Goal: Task Accomplishment & Management: Use online tool/utility

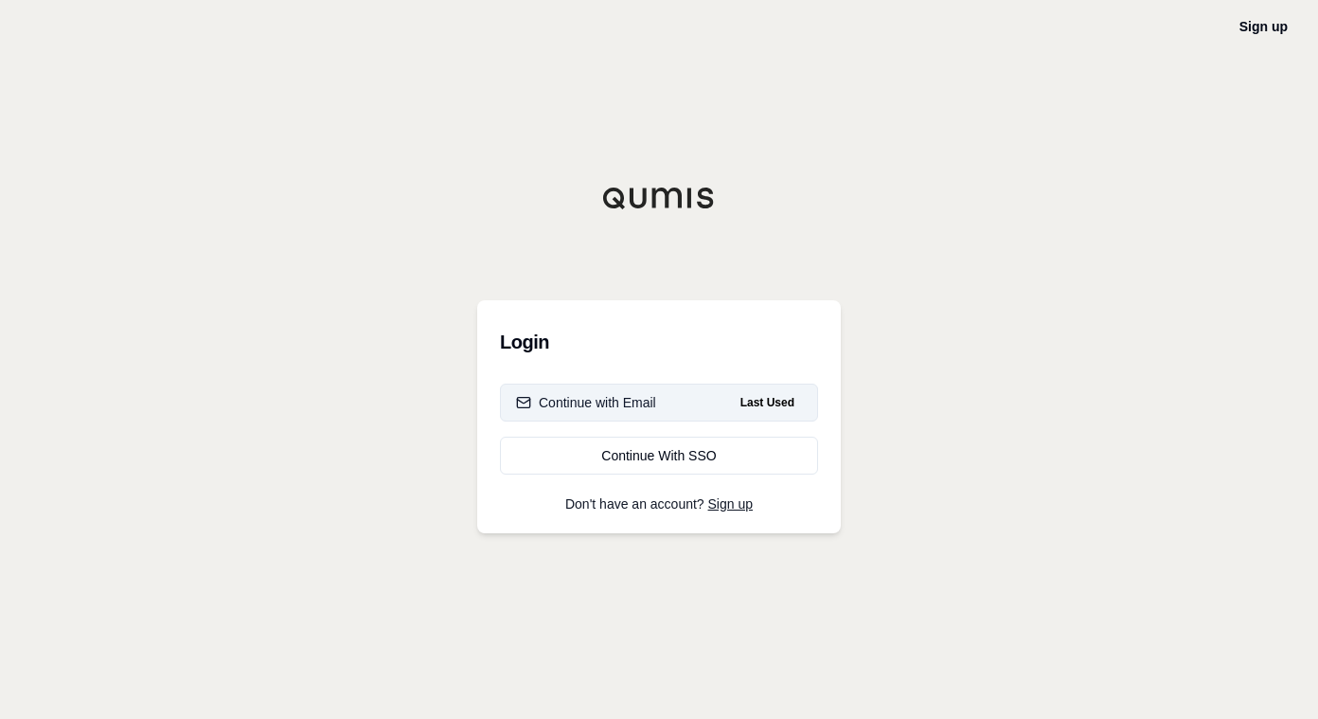
click at [692, 415] on button "Continue with Email Last Used" at bounding box center [659, 402] width 318 height 38
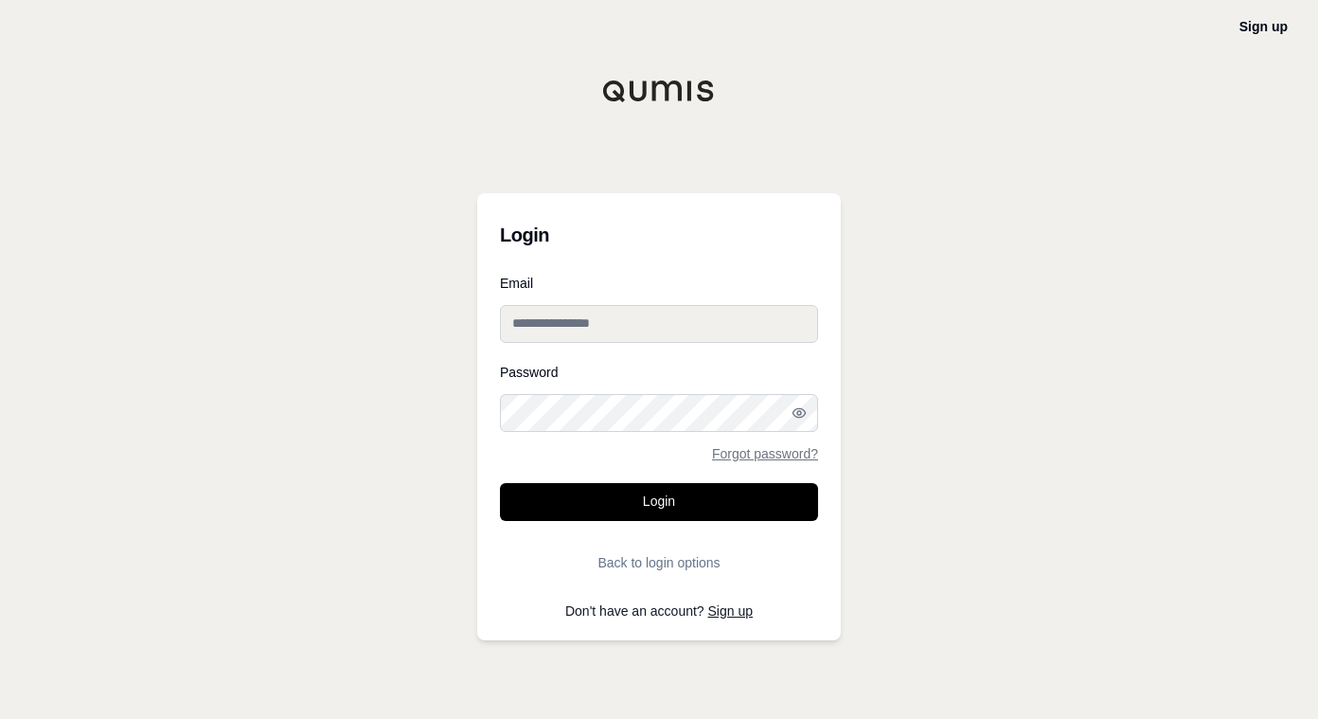
click at [681, 332] on input "Email" at bounding box center [659, 324] width 318 height 38
type input "**********"
click at [500, 483] on button "Login" at bounding box center [659, 502] width 318 height 38
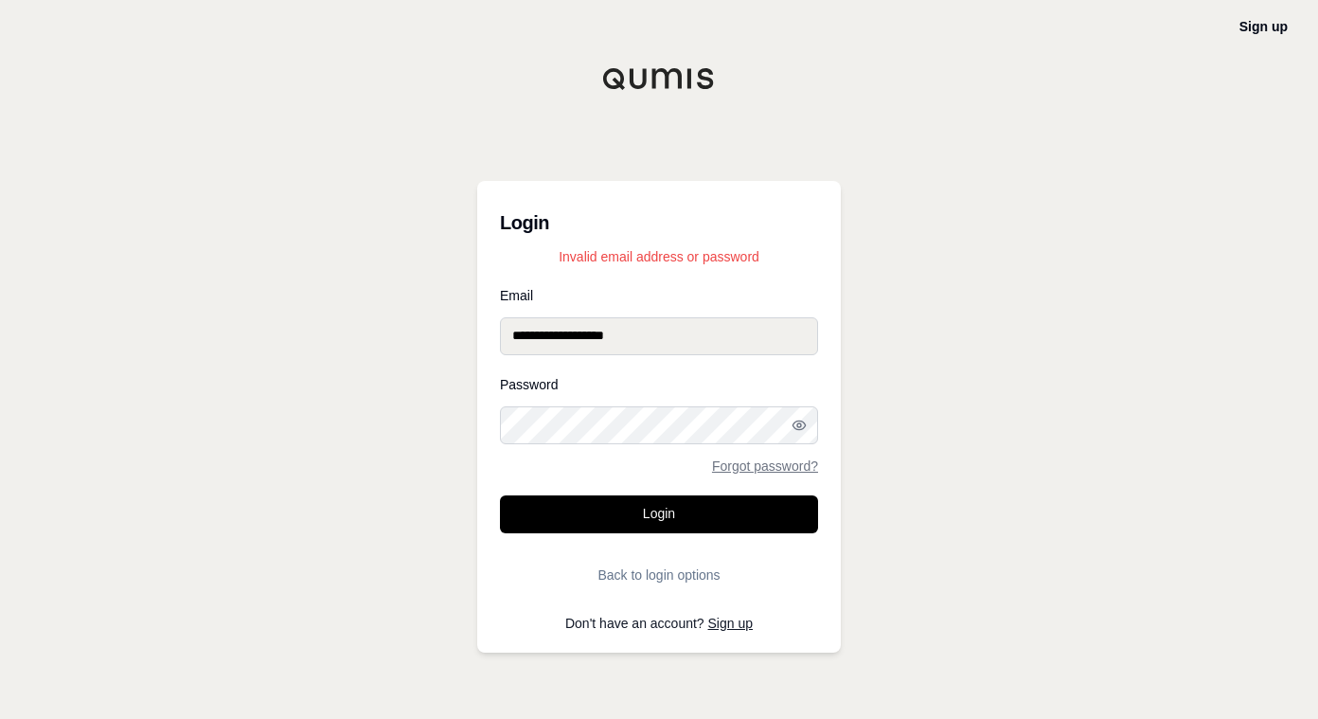
drag, startPoint x: 700, startPoint y: 326, endPoint x: 385, endPoint y: 340, distance: 314.7
click at [385, 340] on div "**********" at bounding box center [659, 359] width 1318 height 719
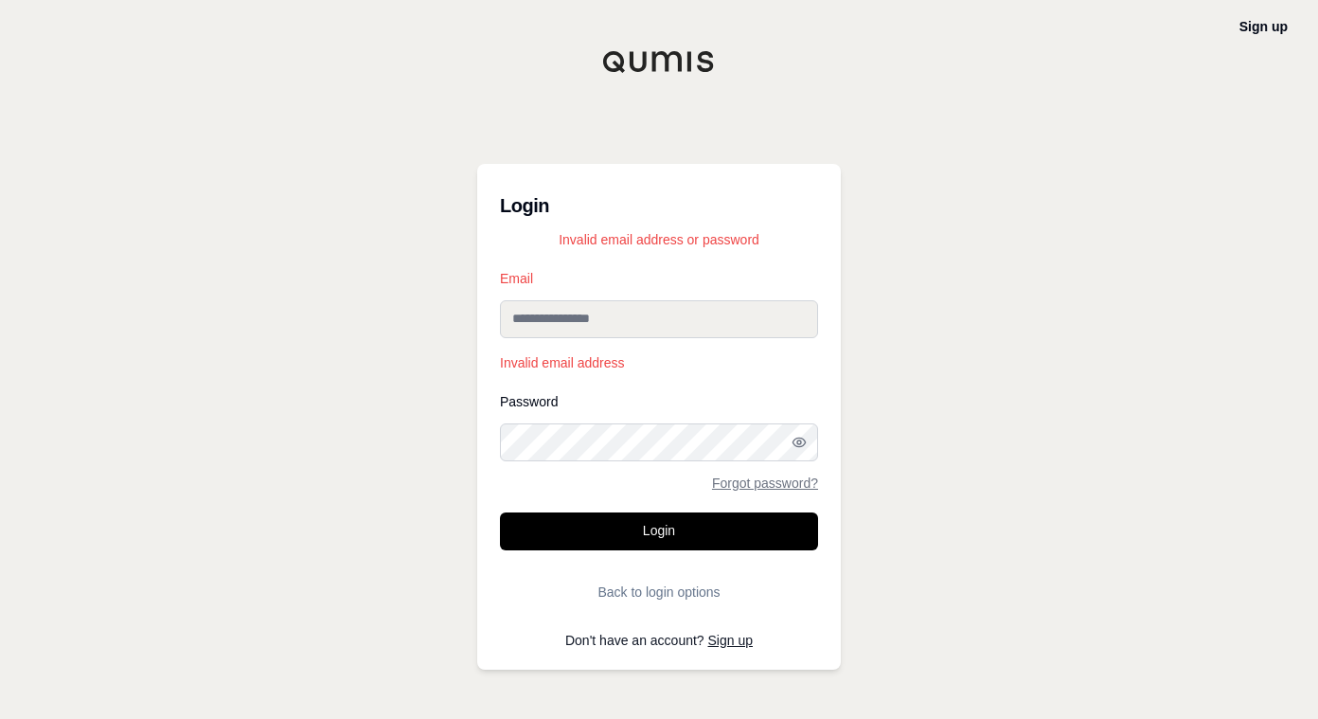
click at [554, 337] on input "Email" at bounding box center [659, 319] width 318 height 38
type input "**********"
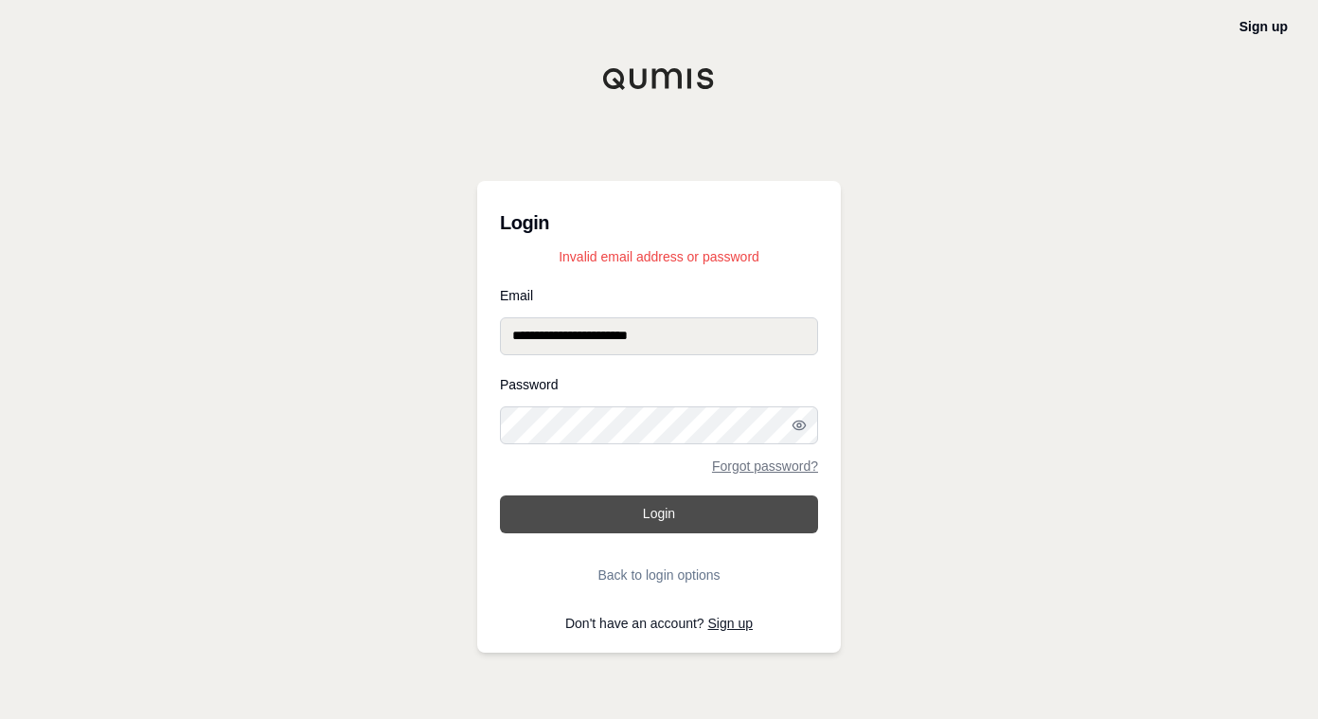
click at [638, 520] on button "Login" at bounding box center [659, 514] width 318 height 38
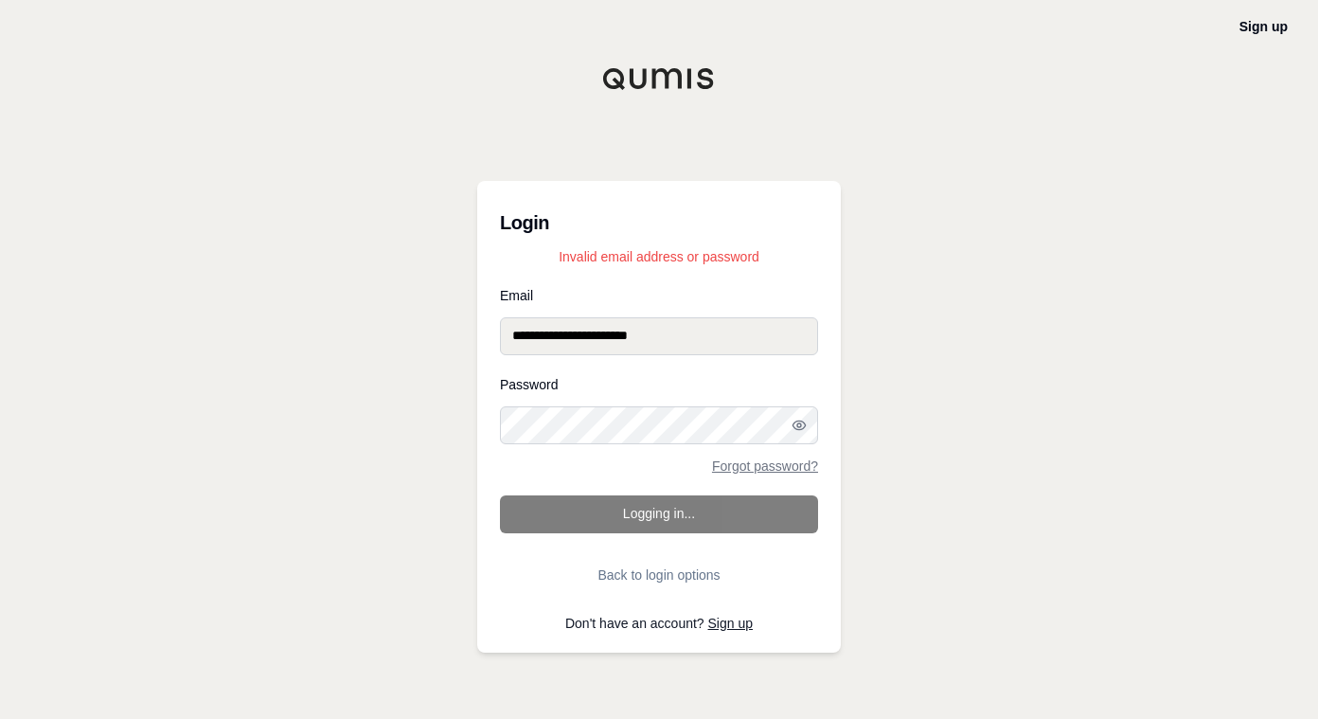
click at [422, 403] on div "**********" at bounding box center [659, 359] width 1318 height 719
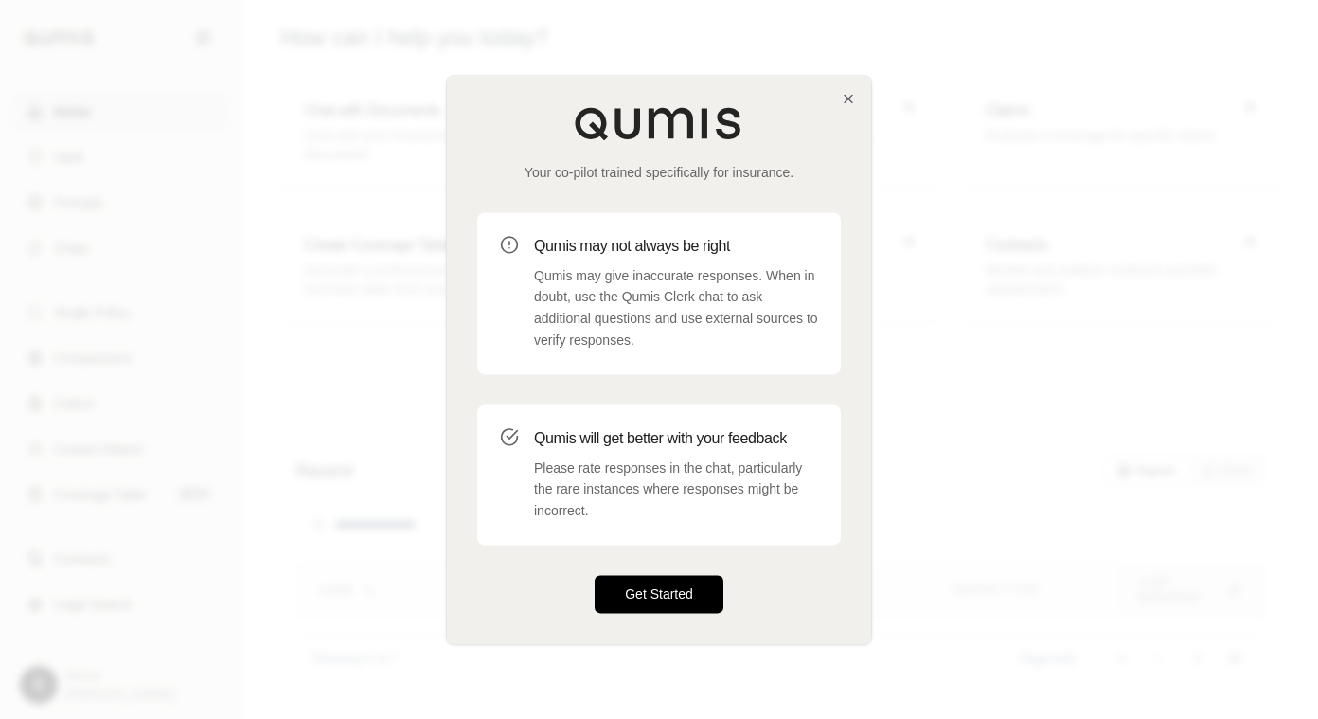
click at [625, 596] on button "Get Started" at bounding box center [659, 594] width 129 height 38
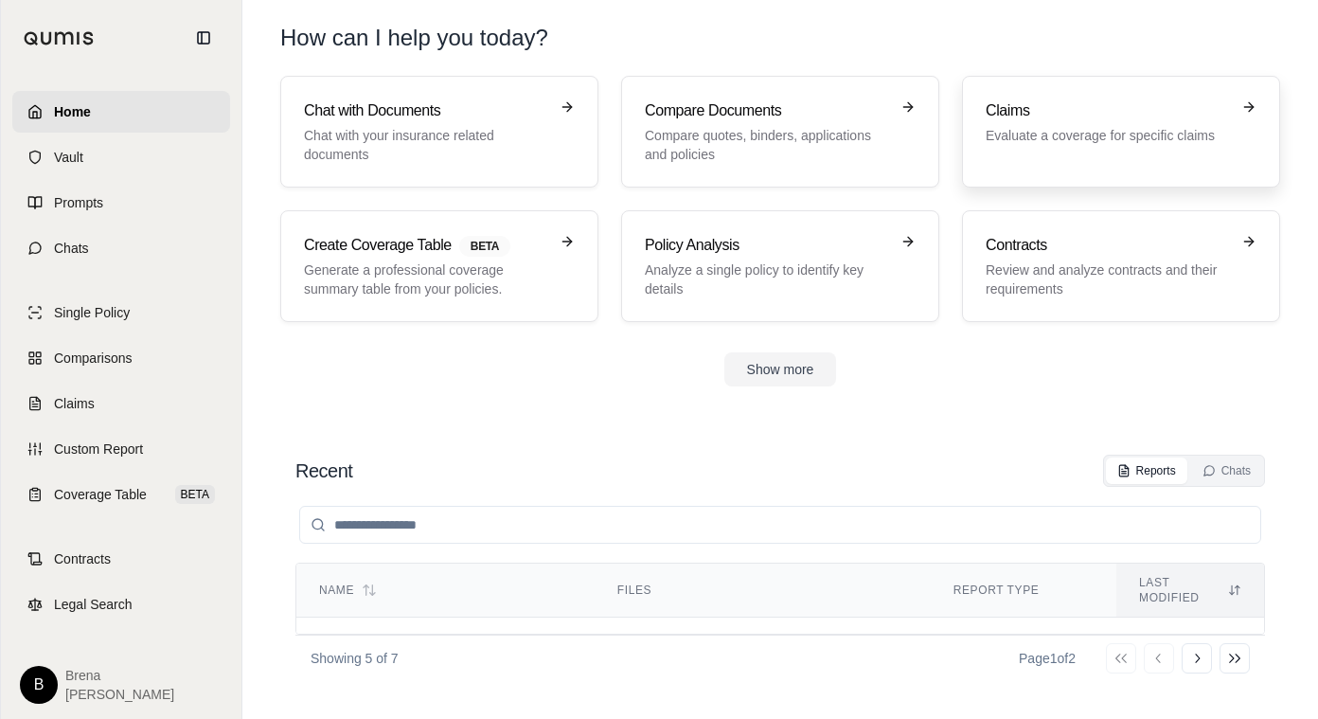
click at [1119, 129] on p "Evaluate a coverage for specific claims" at bounding box center [1108, 135] width 244 height 19
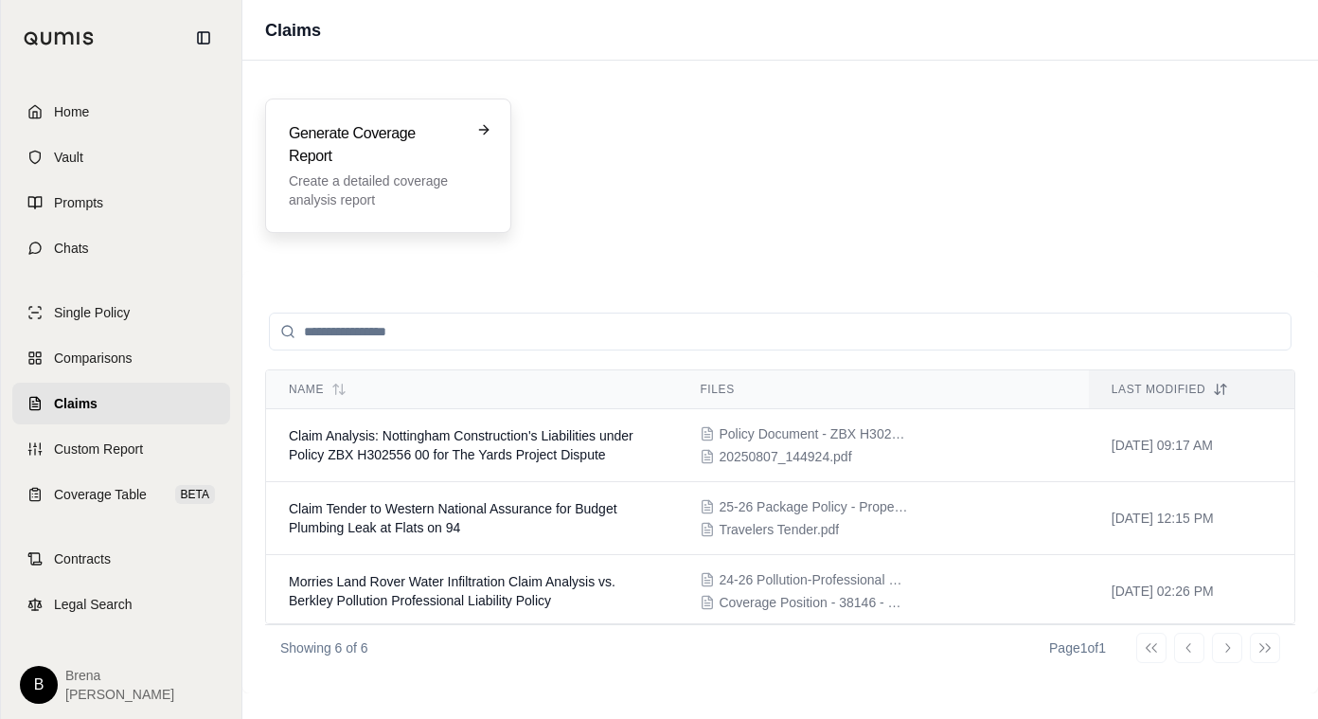
click at [367, 184] on p "Create a detailed coverage analysis report" at bounding box center [375, 190] width 172 height 38
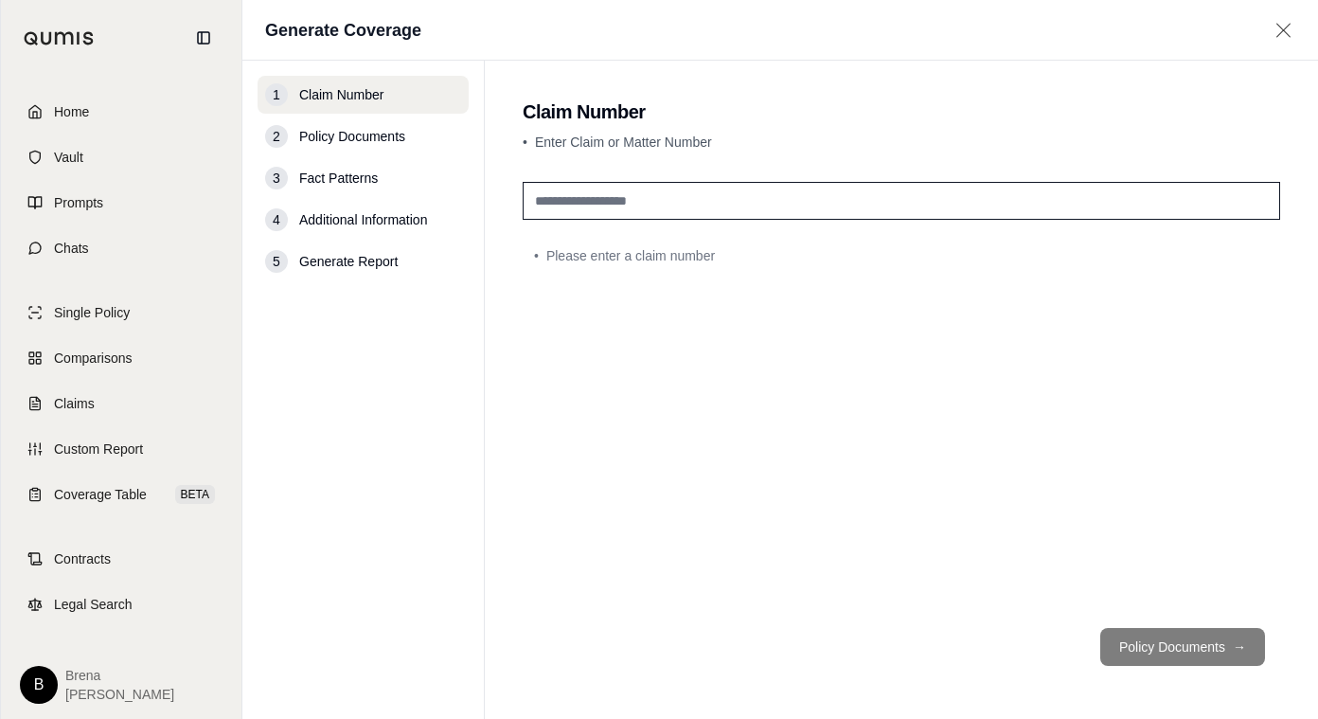
click at [738, 207] on input "text" at bounding box center [901, 201] width 757 height 38
type input "*"
click at [1125, 637] on button "Policy Documents →" at bounding box center [1182, 647] width 165 height 38
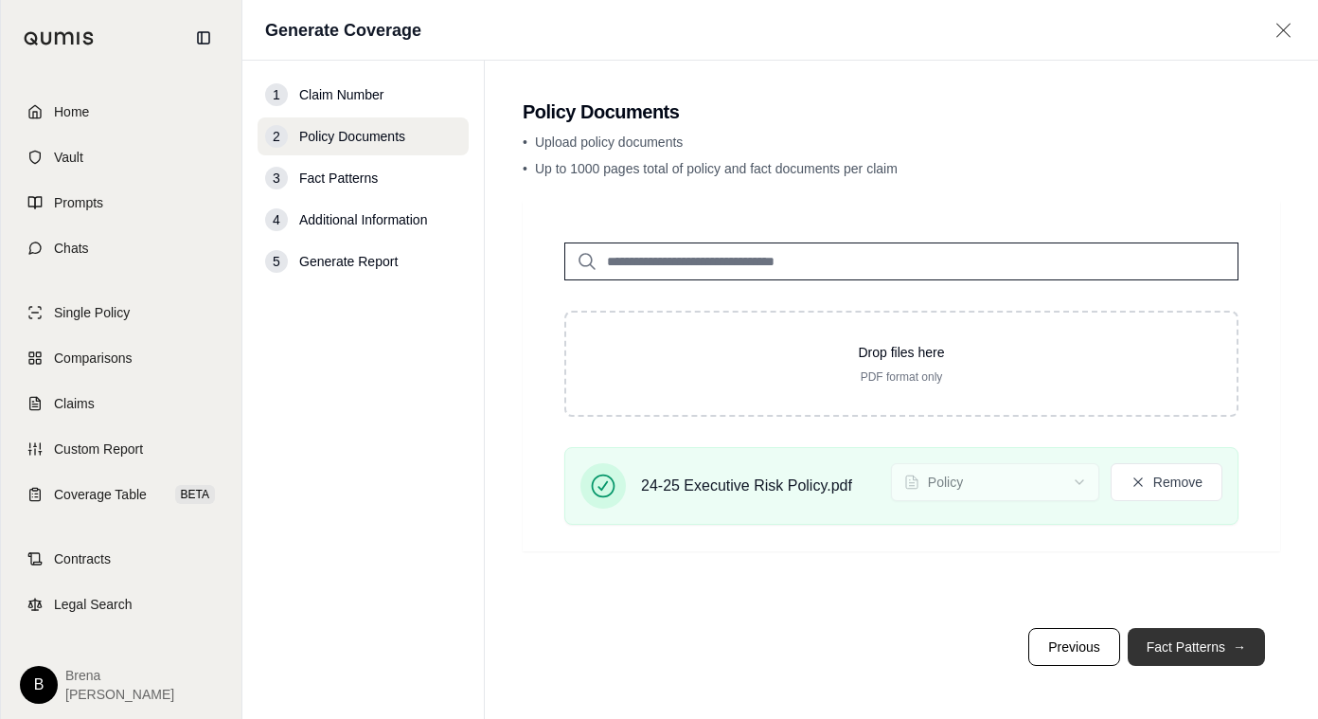
click at [1206, 644] on button "Fact Patterns →" at bounding box center [1196, 647] width 137 height 38
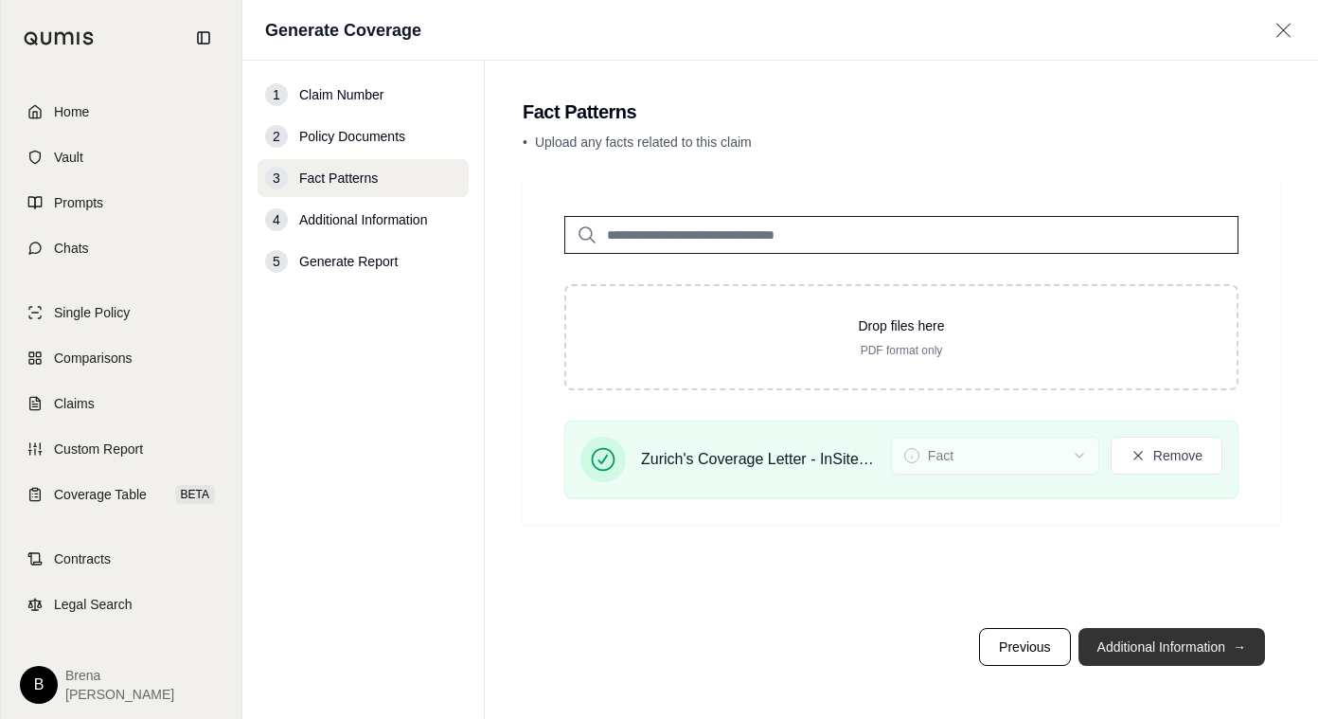
click at [1120, 649] on button "Additional Information →" at bounding box center [1171, 647] width 187 height 38
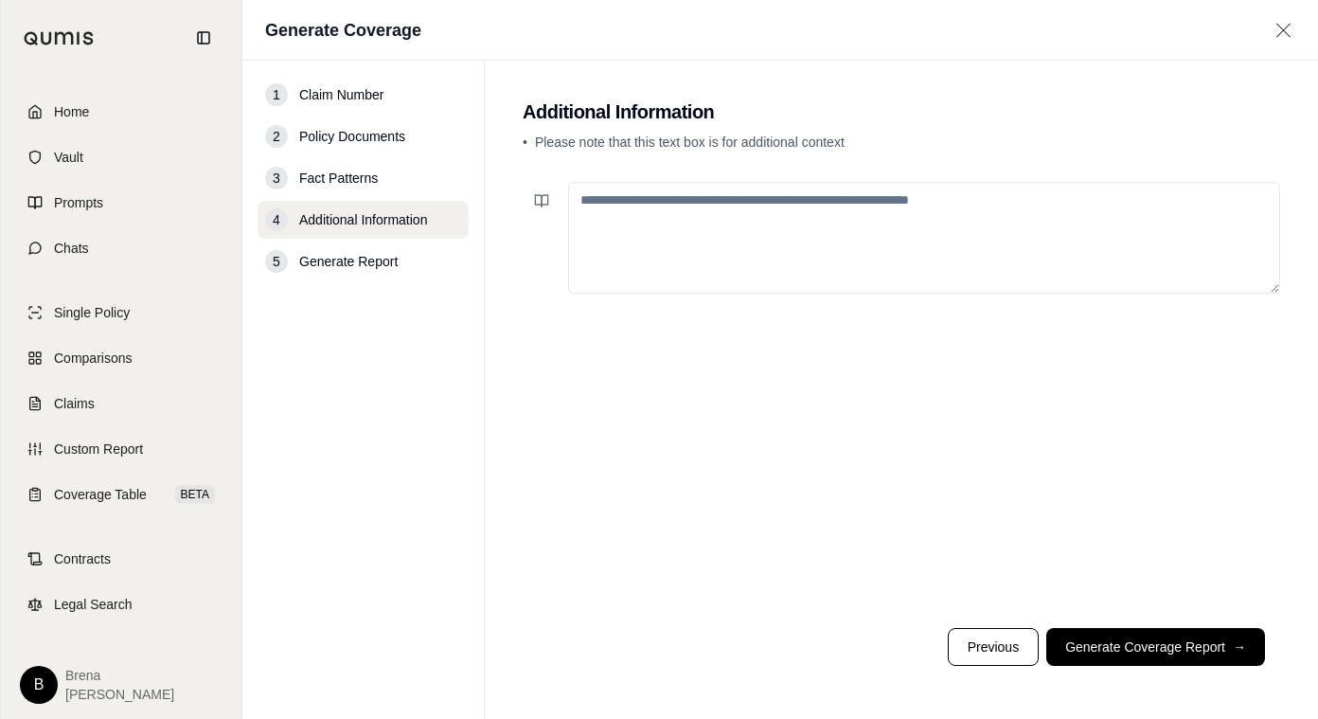
click at [1130, 625] on footer "Previous Generate Coverage Report →" at bounding box center [901, 647] width 757 height 68
click at [1136, 653] on button "Generate Coverage Report →" at bounding box center [1155, 647] width 219 height 38
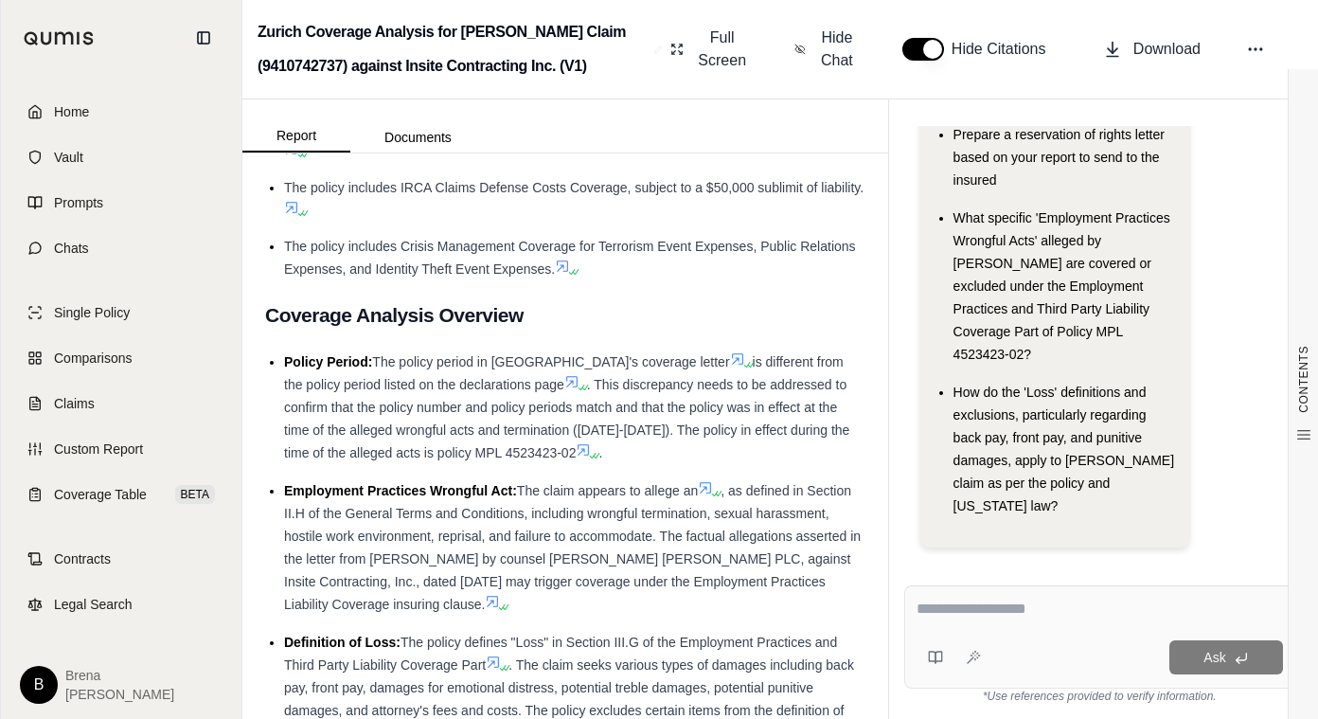
scroll to position [1845, 0]
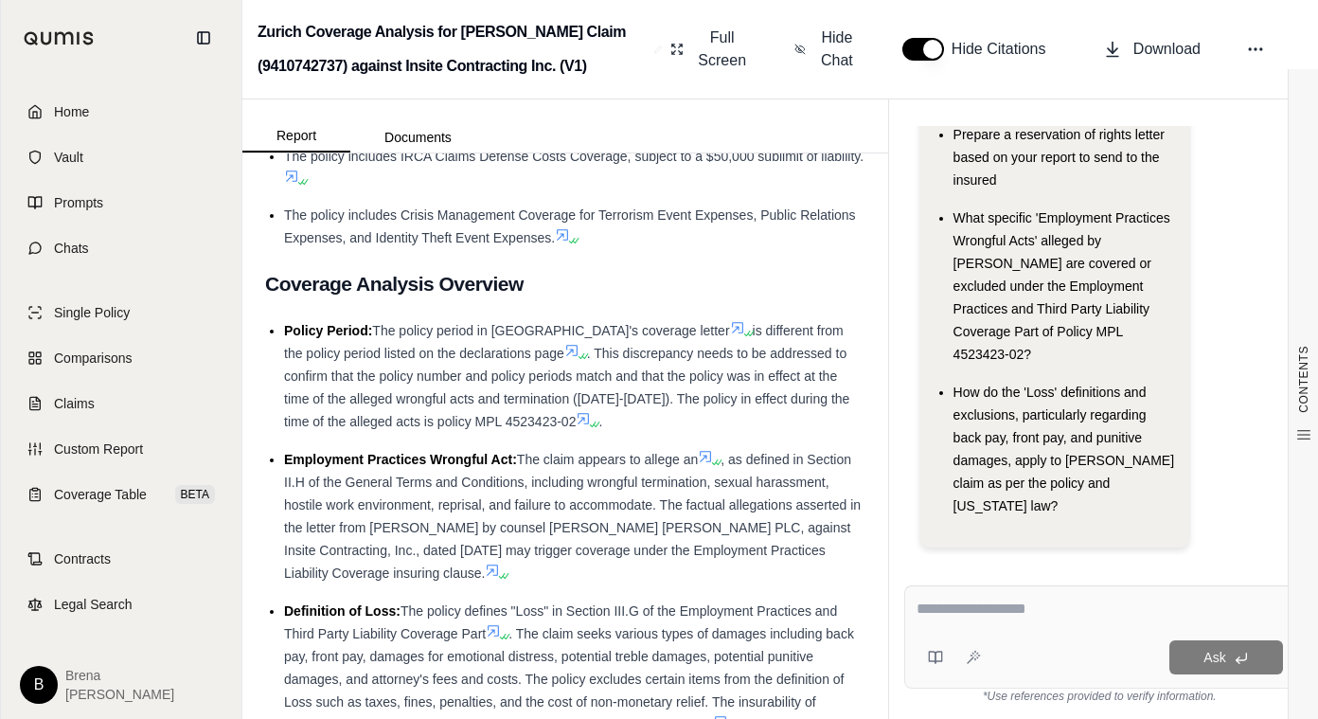
click at [1254, 199] on div "Hi Brena 👋 - We have generated a report comparing the insurance policy and fact…" at bounding box center [1099, 198] width 361 height 727
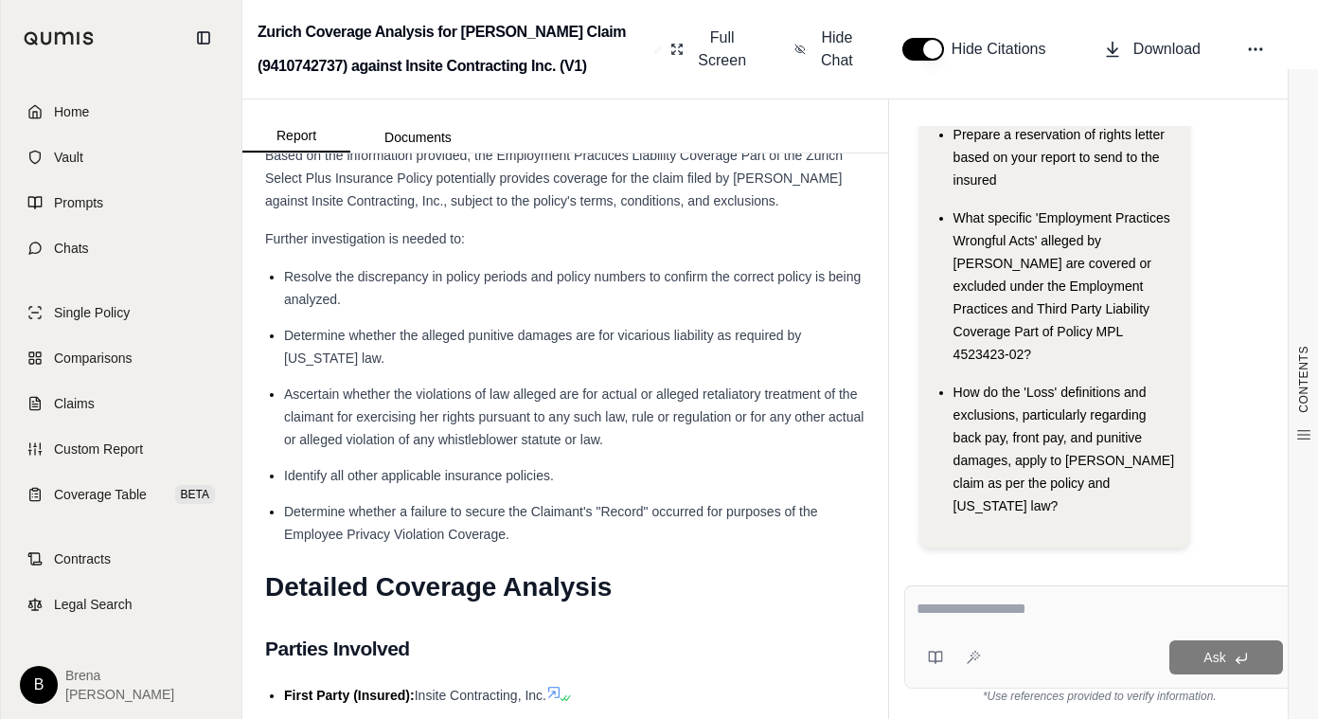
scroll to position [3424, 0]
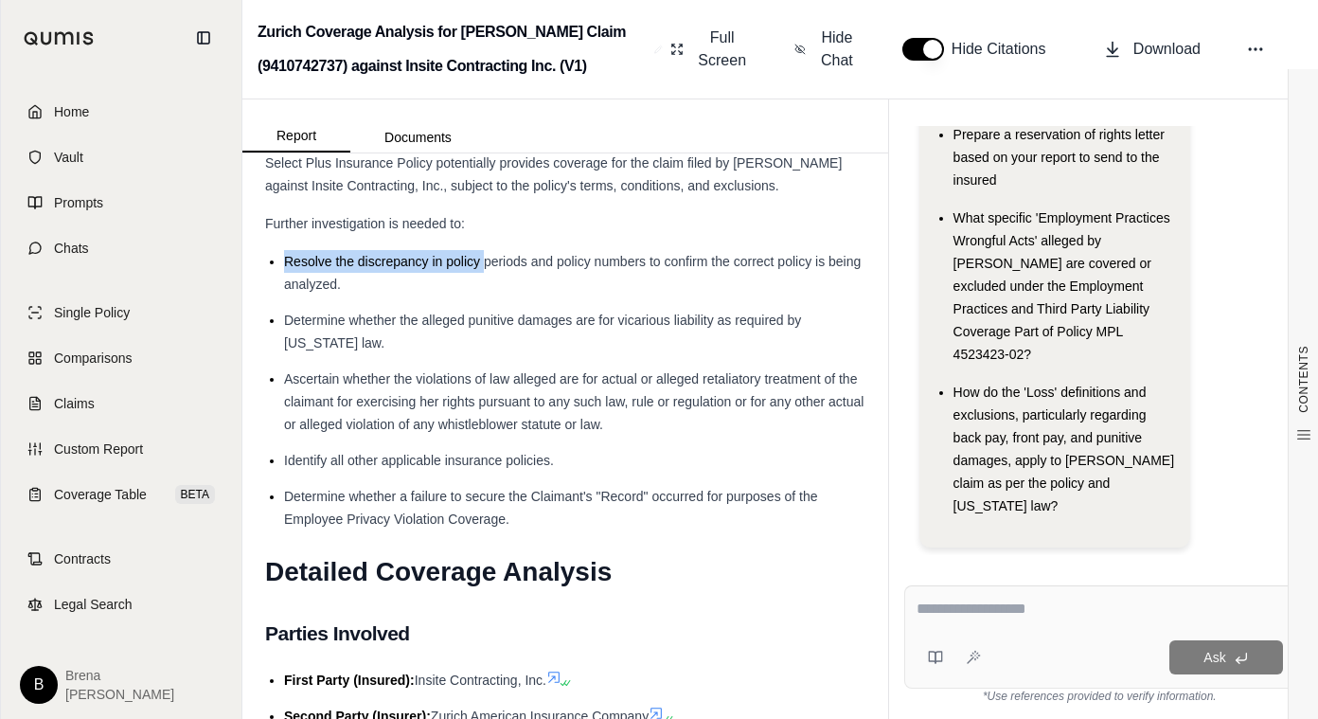
drag, startPoint x: 288, startPoint y: 305, endPoint x: 484, endPoint y: 310, distance: 196.0
click at [484, 292] on span "Resolve the discrepancy in policy periods and policy numbers to confirm the cor…" at bounding box center [572, 273] width 577 height 38
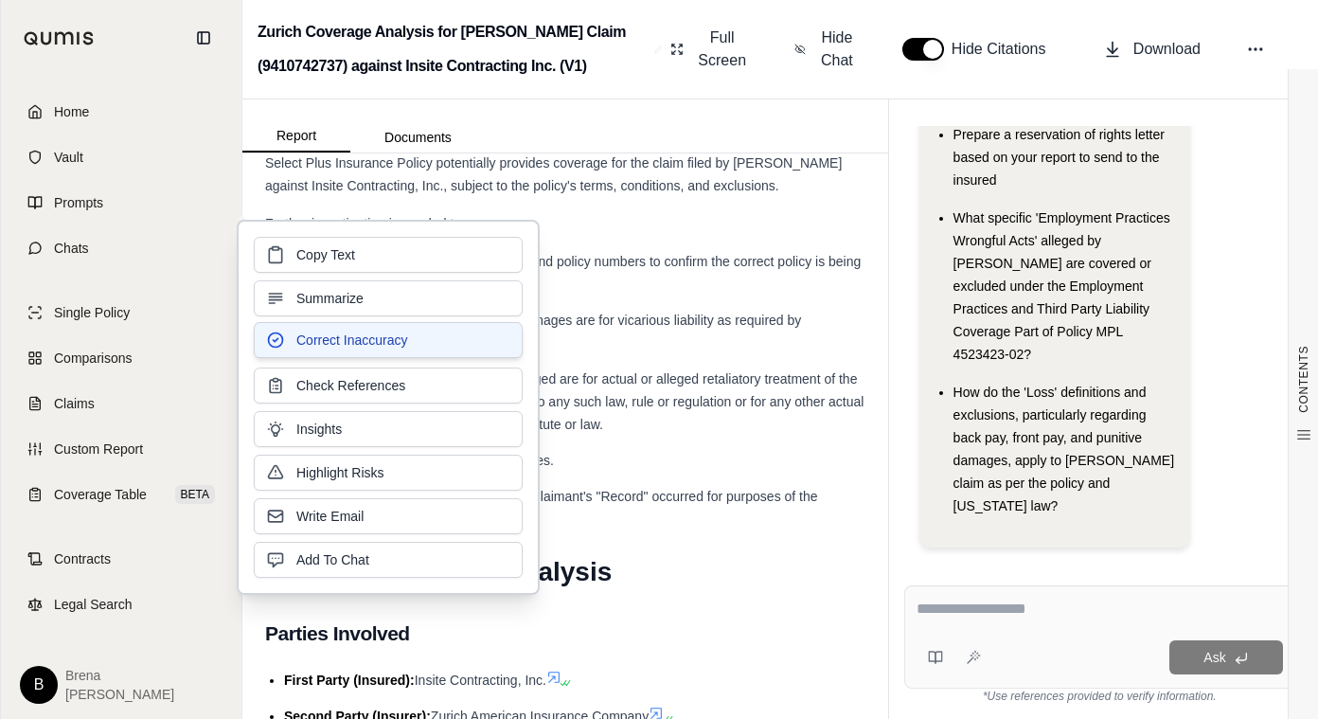
click at [469, 330] on button "Correct Inaccuracy" at bounding box center [388, 340] width 269 height 36
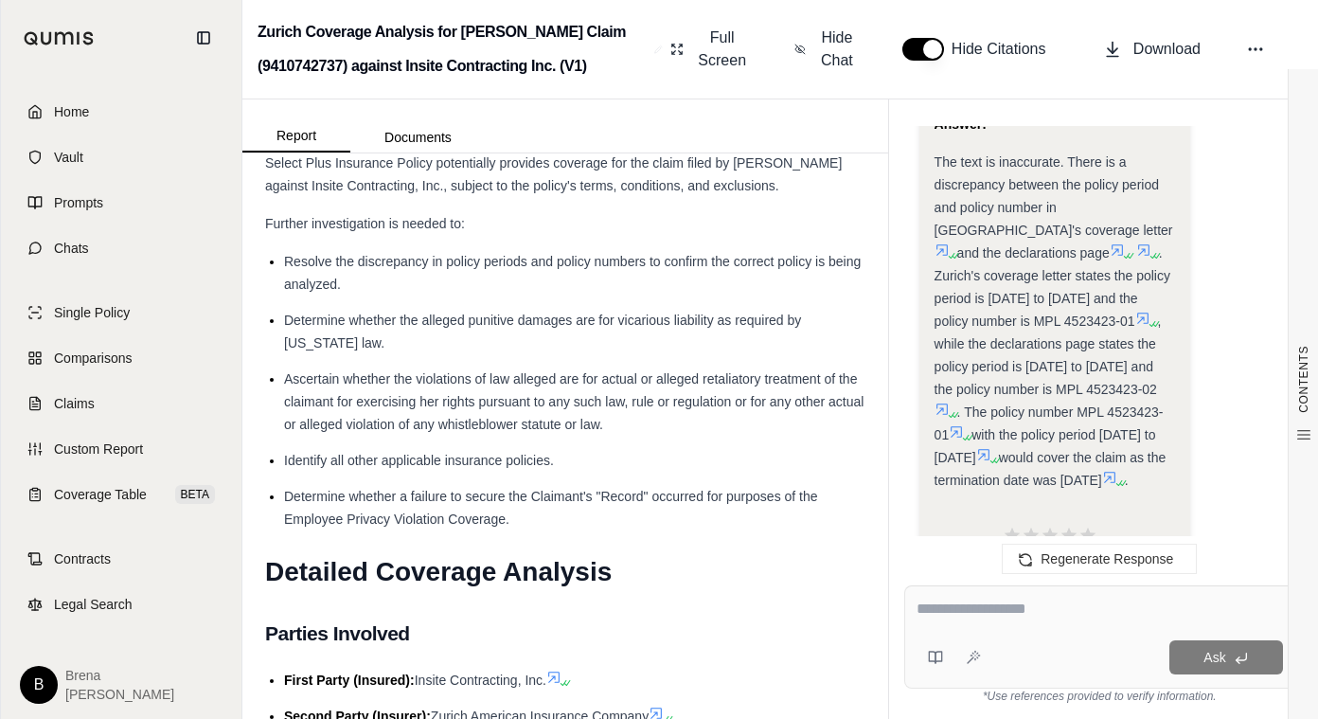
scroll to position [3039, 0]
click at [1039, 621] on div at bounding box center [1099, 611] width 366 height 29
click at [953, 612] on textarea at bounding box center [1099, 608] width 366 height 23
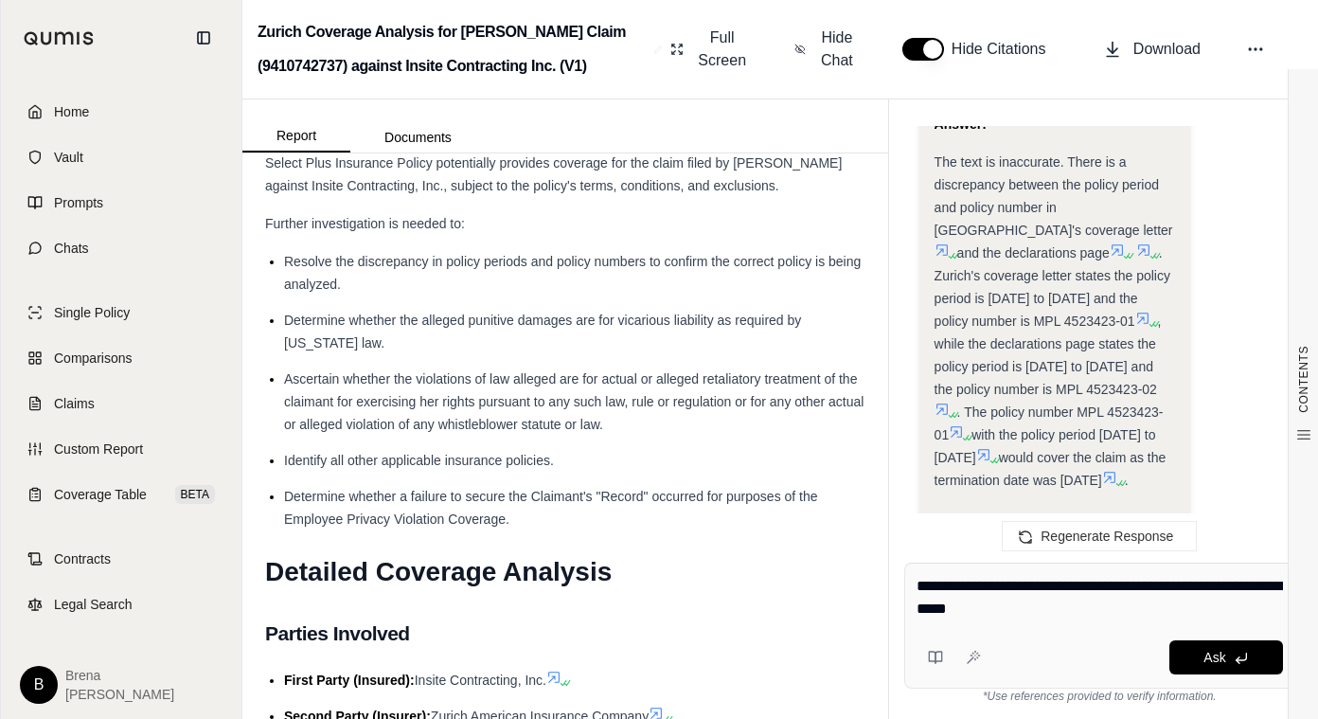
type textarea "**********"
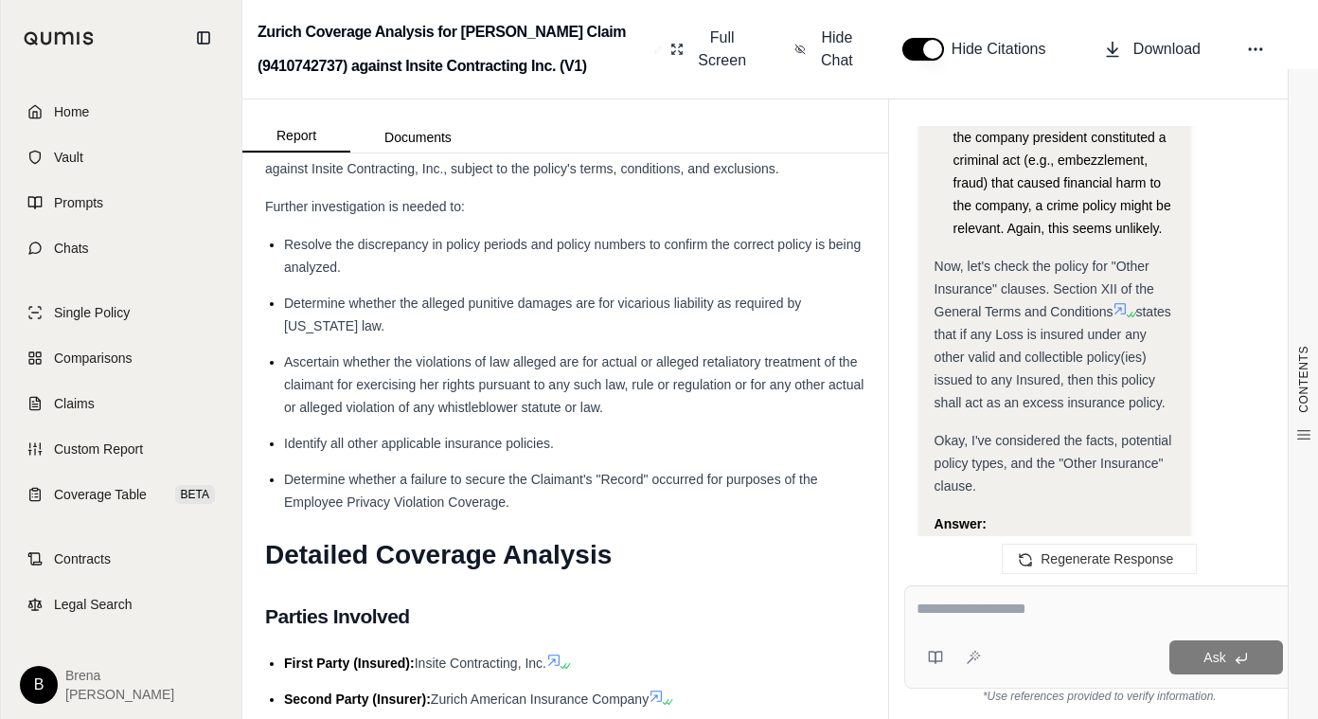
scroll to position [3518, 0]
